Goal: Find specific page/section: Find specific page/section

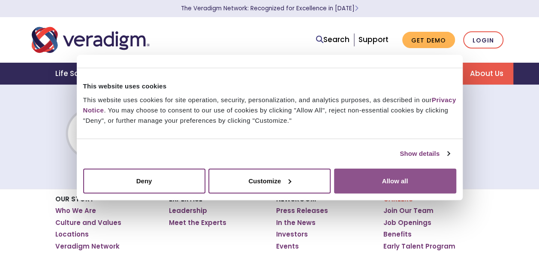
click at [395, 183] on button "Allow all" at bounding box center [395, 180] width 122 height 25
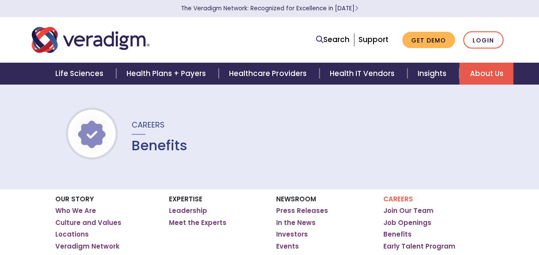
click at [395, 183] on button "Allow all" at bounding box center [395, 180] width 122 height 25
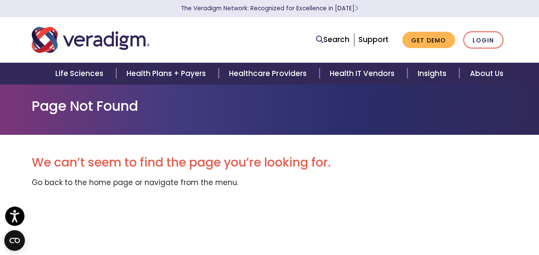
click at [71, 36] on img "Veradigm logo" at bounding box center [91, 40] width 118 height 28
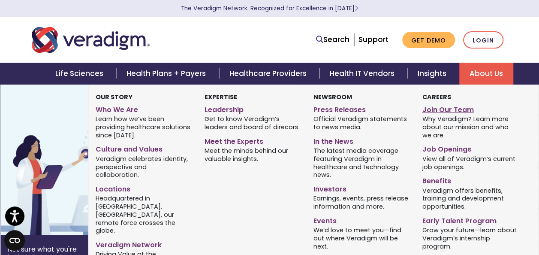
click at [459, 106] on link "Join Our Team" at bounding box center [470, 108] width 96 height 12
click at [443, 147] on link "Job Openings" at bounding box center [470, 147] width 96 height 12
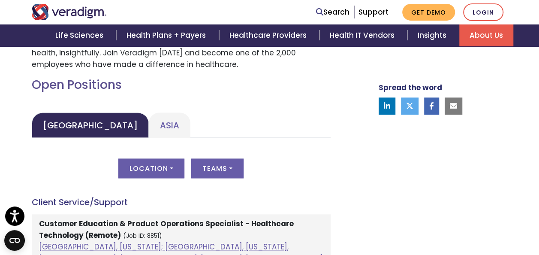
scroll to position [411, 0]
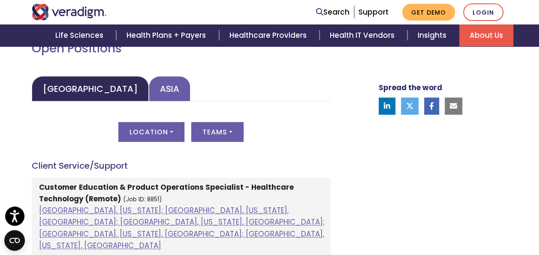
click at [149, 88] on link "Asia" at bounding box center [170, 88] width 42 height 25
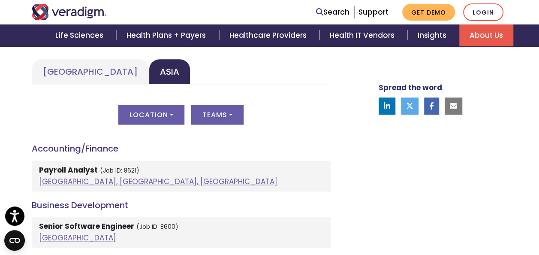
scroll to position [446, 0]
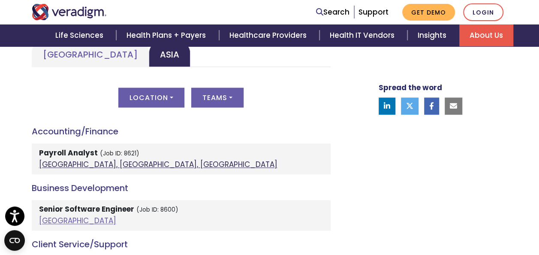
click at [95, 164] on link "[GEOGRAPHIC_DATA], [GEOGRAPHIC_DATA], [GEOGRAPHIC_DATA]" at bounding box center [158, 164] width 238 height 10
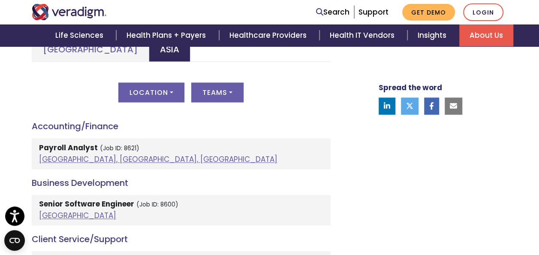
scroll to position [480, 0]
